Goal: Task Accomplishment & Management: Use online tool/utility

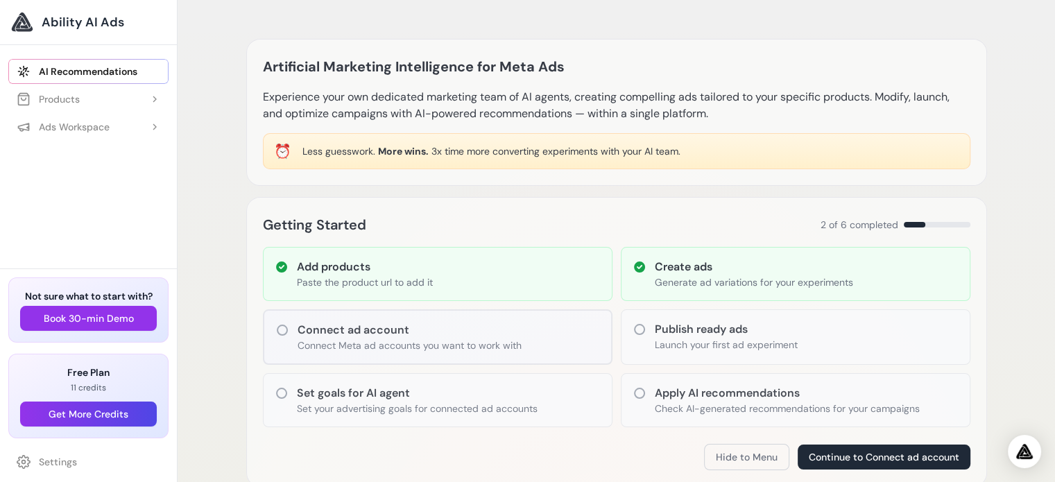
click at [67, 22] on span "Ability AI Ads" at bounding box center [83, 21] width 83 height 19
click at [58, 96] on div "Products" at bounding box center [48, 99] width 63 height 14
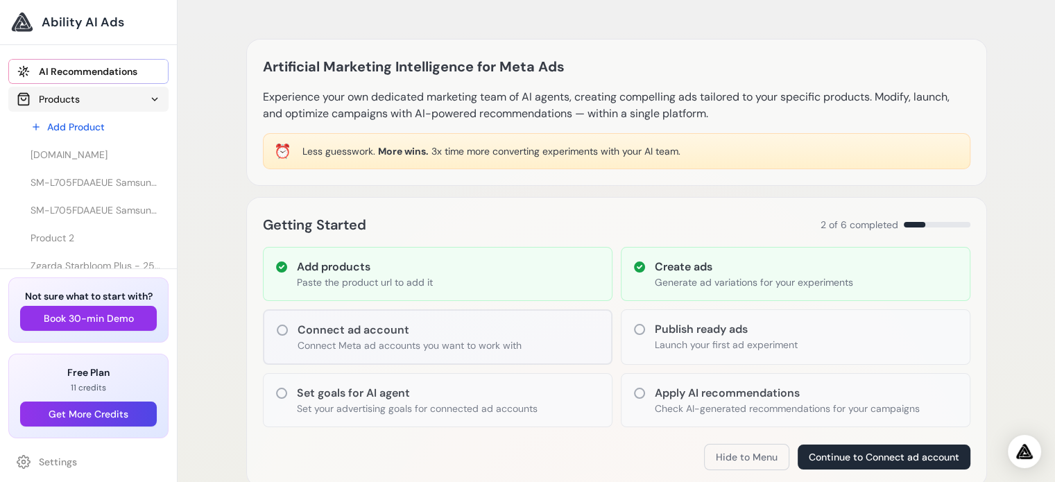
click at [71, 102] on div "Products" at bounding box center [48, 99] width 63 height 14
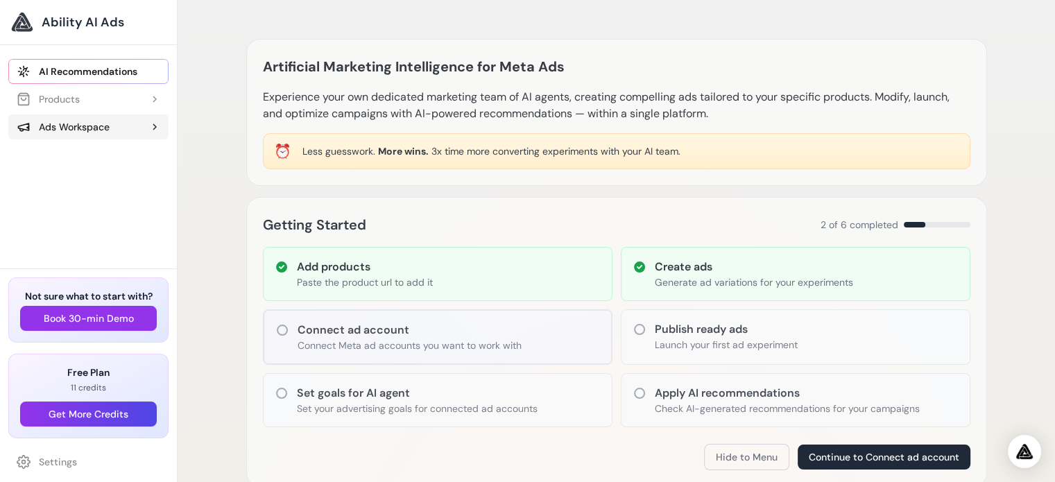
click at [78, 122] on div "Ads Workspace" at bounding box center [63, 127] width 93 height 14
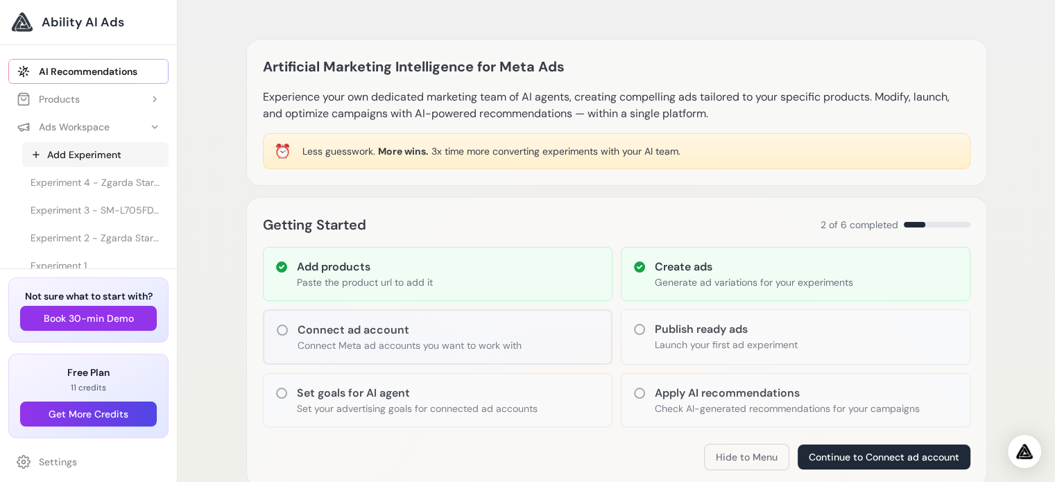
click at [81, 158] on link "Add Experiment" at bounding box center [95, 154] width 146 height 25
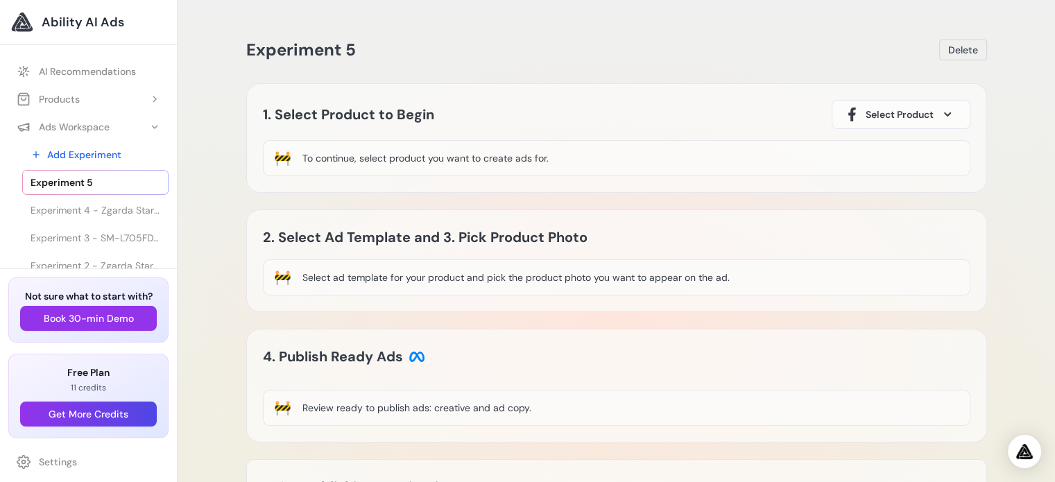
click at [344, 158] on div "To continue, select product you want to create ads for." at bounding box center [426, 158] width 246 height 14
click at [907, 112] on span "Select Product" at bounding box center [900, 115] width 68 height 14
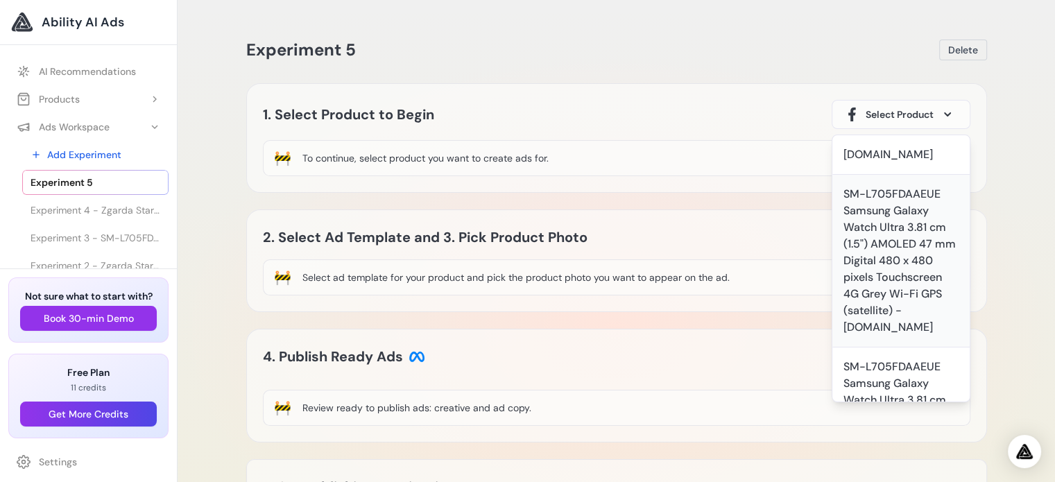
click at [863, 191] on div "SM-L705FDAAEUE Samsung Galaxy Watch Ultra 3.81 cm (1.5") AMOLED 47 mm Digital 4…" at bounding box center [901, 261] width 115 height 150
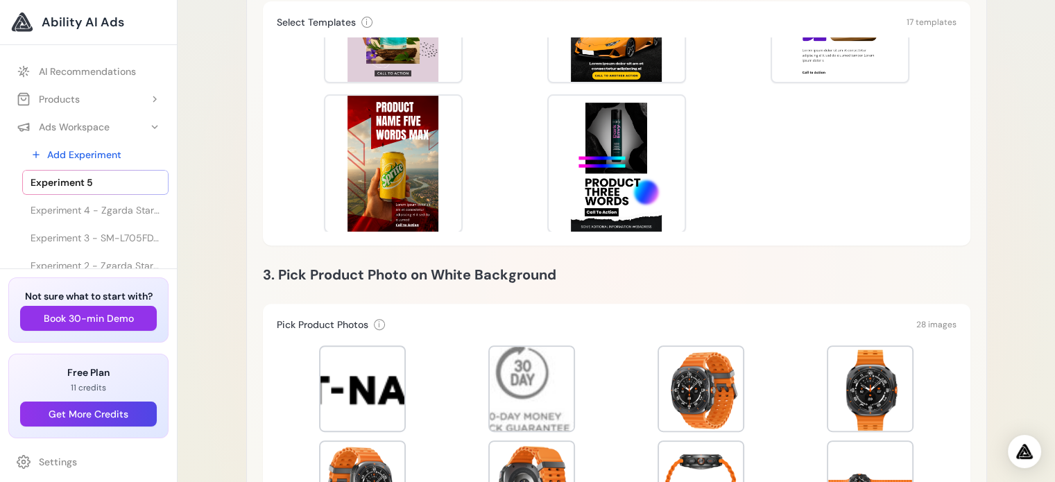
scroll to position [715, 0]
